Goal: Check status

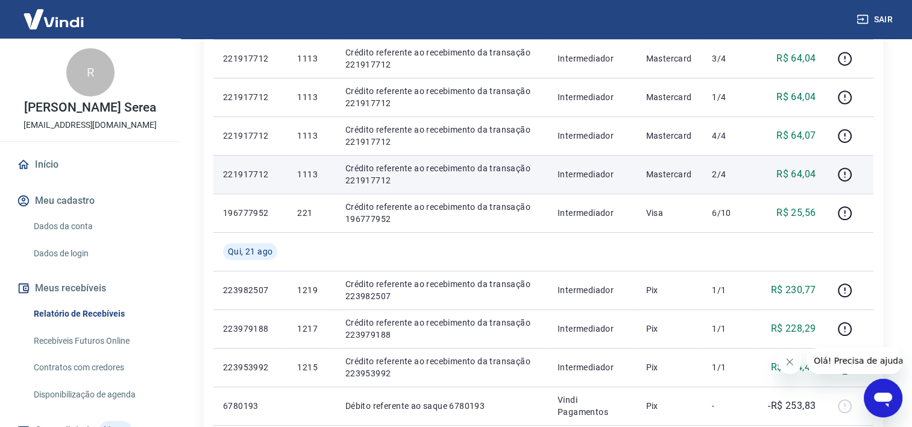
scroll to position [422, 0]
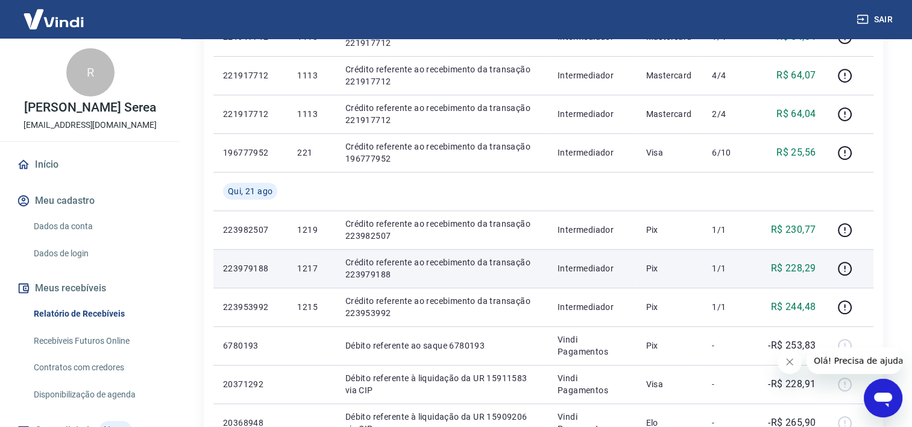
click at [495, 265] on p "Crédito referente ao recebimento da transação 223979188" at bounding box center [441, 268] width 193 height 24
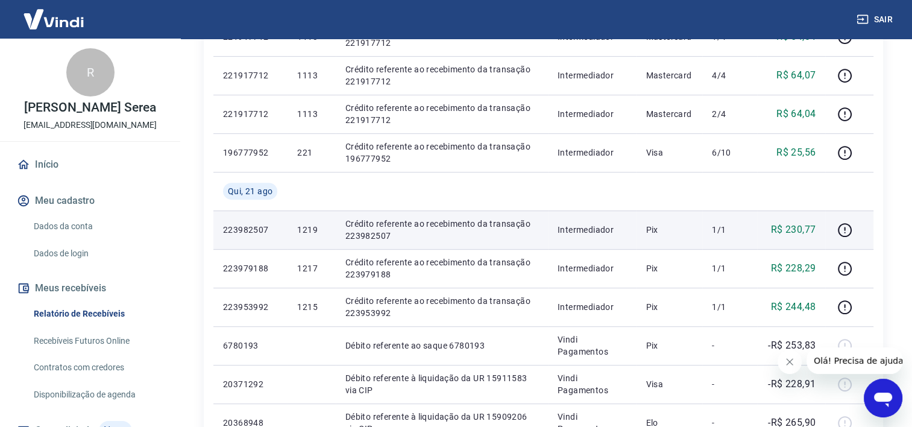
click at [363, 222] on p "Crédito referente ao recebimento da transação 223982507" at bounding box center [441, 230] width 193 height 24
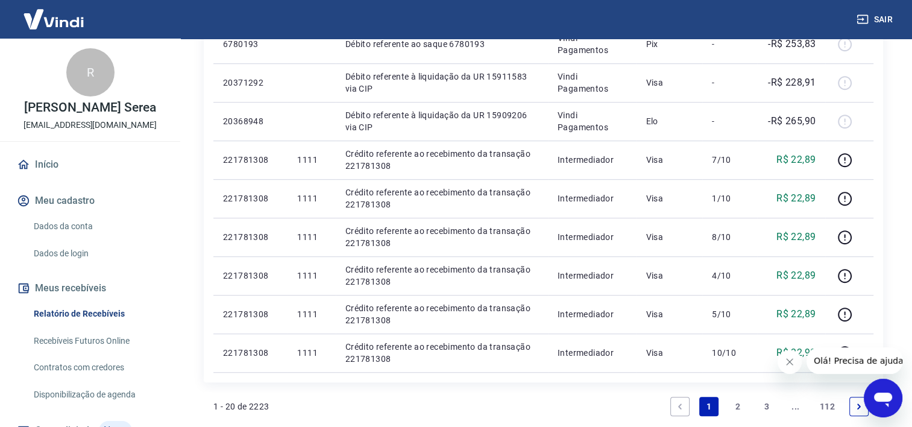
scroll to position [844, 0]
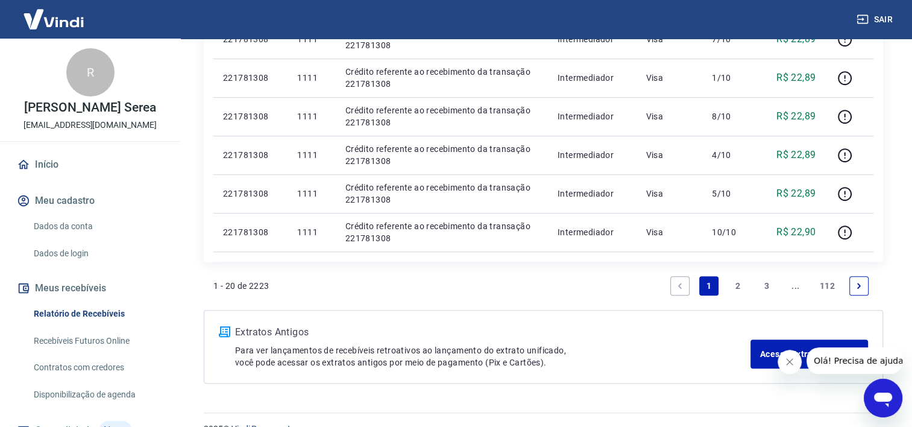
click at [735, 288] on link "2" at bounding box center [737, 285] width 19 height 19
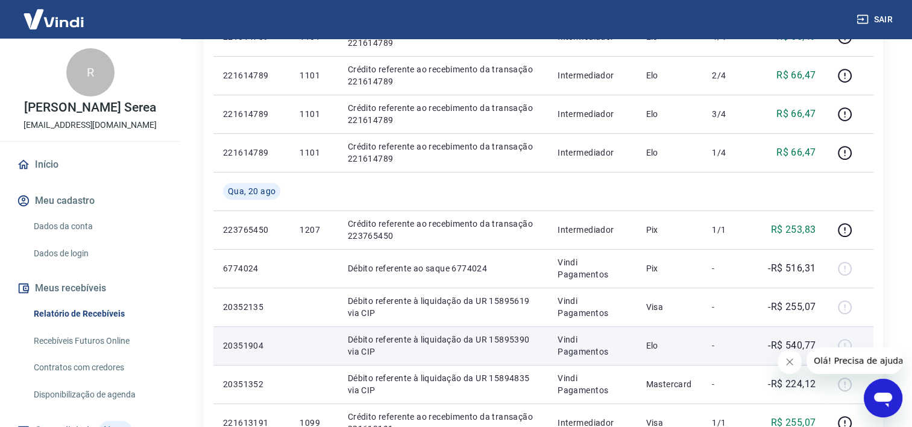
scroll to position [603, 0]
